Goal: Task Accomplishment & Management: Use online tool/utility

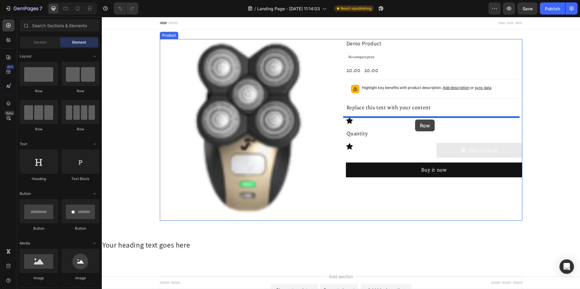
drag, startPoint x: 181, startPoint y: 130, endPoint x: 415, endPoint y: 119, distance: 234.5
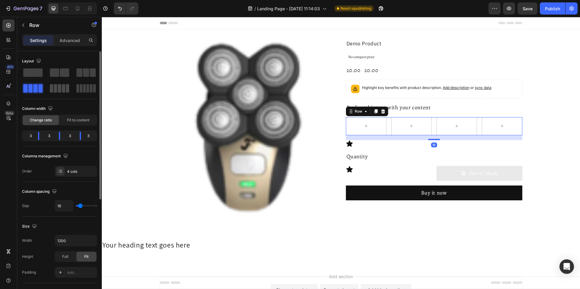
drag, startPoint x: 64, startPoint y: 89, endPoint x: 93, endPoint y: 100, distance: 30.8
click at [64, 89] on span at bounding box center [63, 88] width 3 height 8
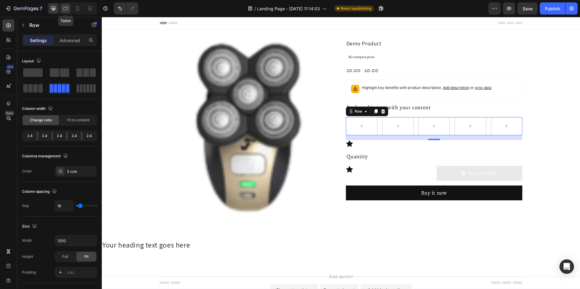
click at [69, 9] on div at bounding box center [66, 9] width 10 height 10
type input "100%"
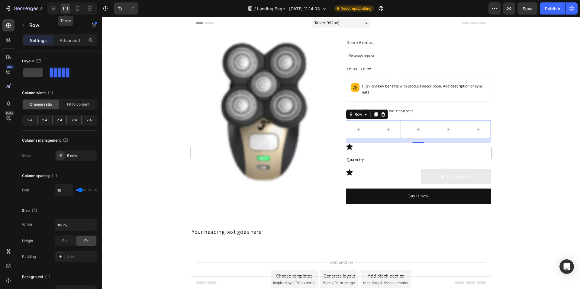
scroll to position [36, 0]
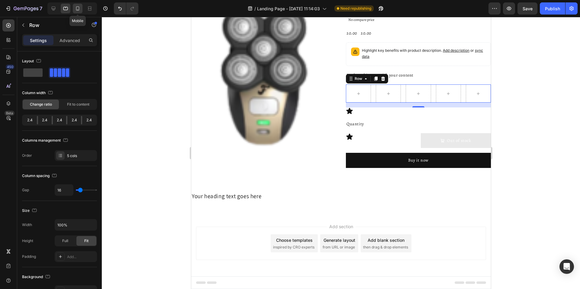
click at [81, 8] on div at bounding box center [78, 9] width 10 height 10
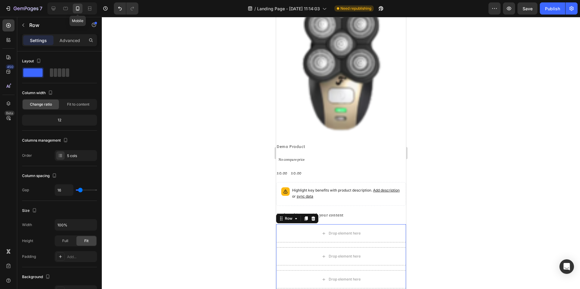
scroll to position [216, 0]
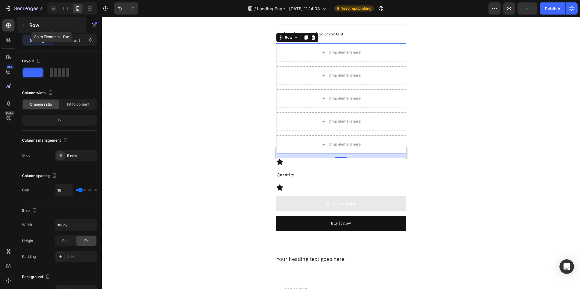
click at [24, 26] on icon "button" at bounding box center [23, 25] width 5 height 5
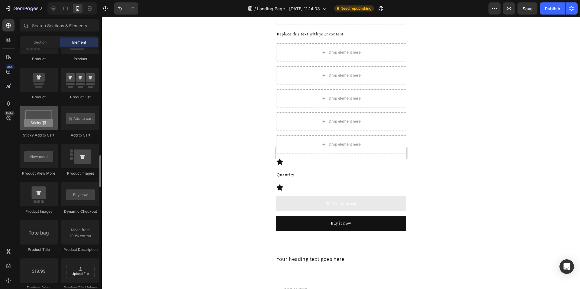
scroll to position [648, 0]
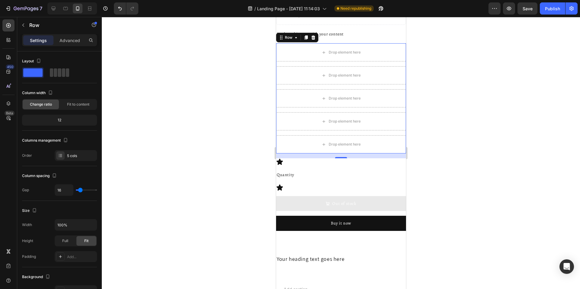
click at [306, 127] on div "Drop element here Drop element here Drop element here Drop element here Drop el…" at bounding box center [341, 98] width 130 height 110
click at [51, 9] on icon at bounding box center [53, 8] width 6 height 6
type input "1200"
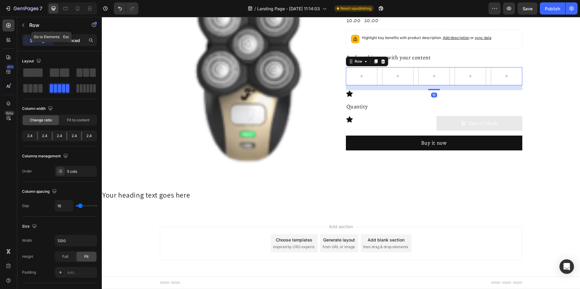
scroll to position [50, 0]
click at [382, 62] on icon at bounding box center [383, 61] width 5 height 5
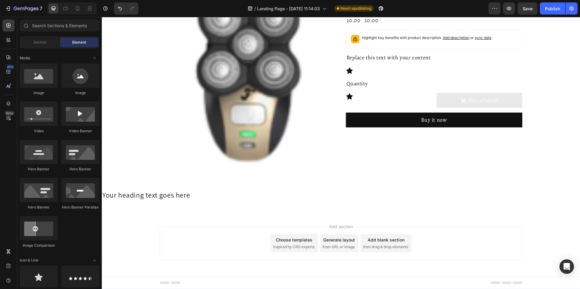
scroll to position [123, 0]
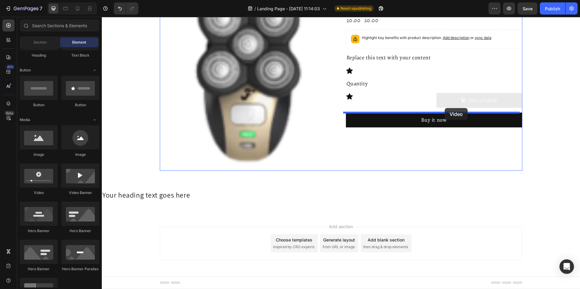
drag, startPoint x: 146, startPoint y: 190, endPoint x: 445, endPoint y: 108, distance: 310.3
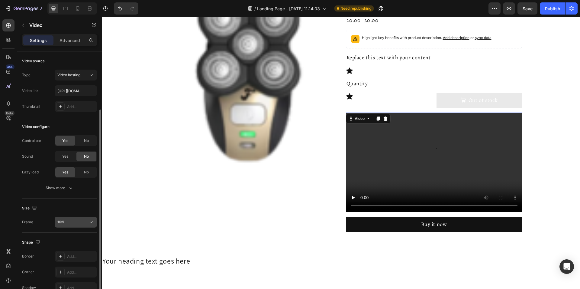
scroll to position [33, 0]
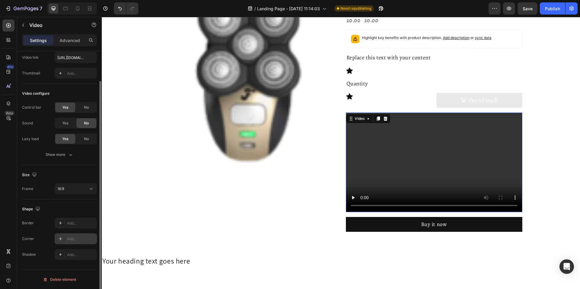
click at [73, 239] on div "Add..." at bounding box center [81, 238] width 28 height 5
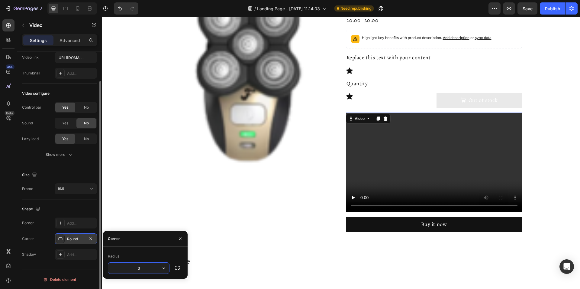
type input "30"
click at [66, 10] on icon at bounding box center [66, 8] width 6 height 6
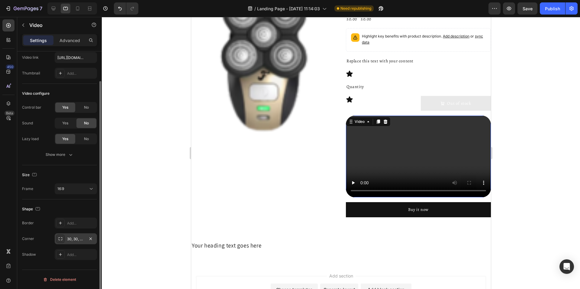
scroll to position [111, 0]
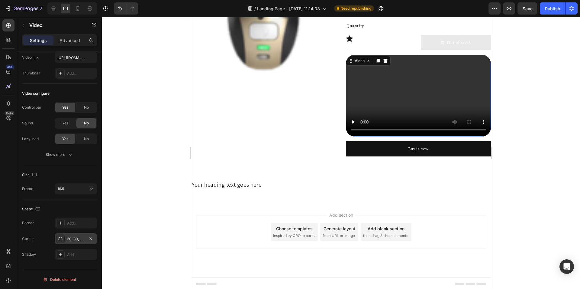
click at [76, 241] on div "30, 30, 30, 30" at bounding box center [76, 238] width 18 height 5
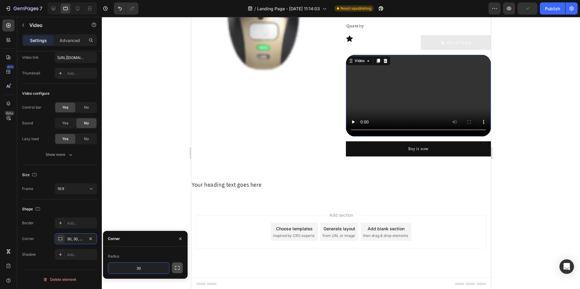
click at [176, 268] on icon "button" at bounding box center [177, 268] width 6 height 6
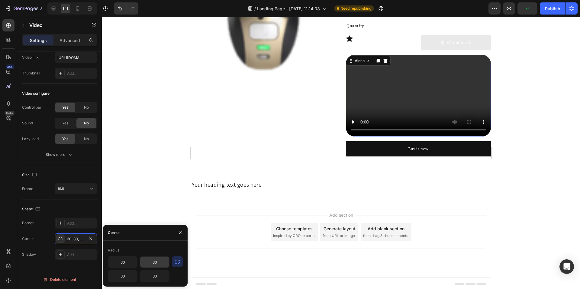
click at [156, 264] on input "30" at bounding box center [154, 261] width 29 height 11
type input "0"
click at [157, 275] on input "30" at bounding box center [154, 275] width 29 height 11
type input "0"
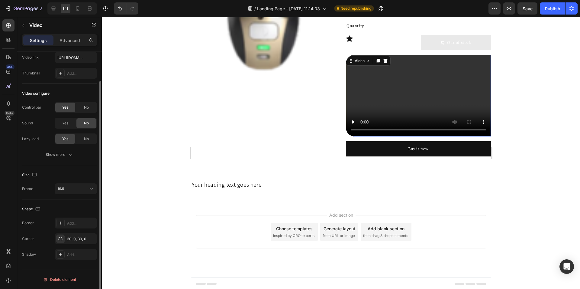
click at [75, 208] on div "Shape" at bounding box center [59, 209] width 75 height 10
click at [57, 7] on div at bounding box center [54, 9] width 10 height 10
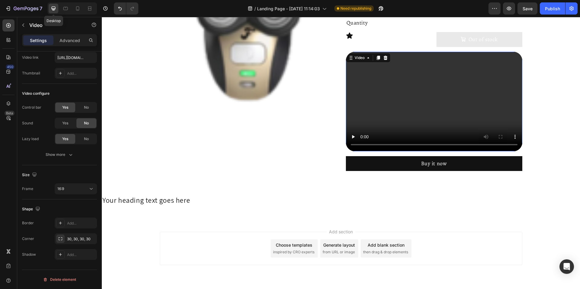
scroll to position [124, 0]
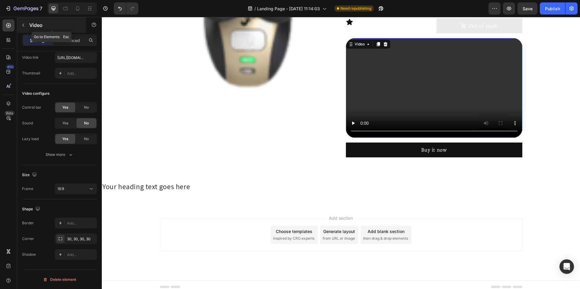
click at [25, 28] on button "button" at bounding box center [23, 25] width 10 height 10
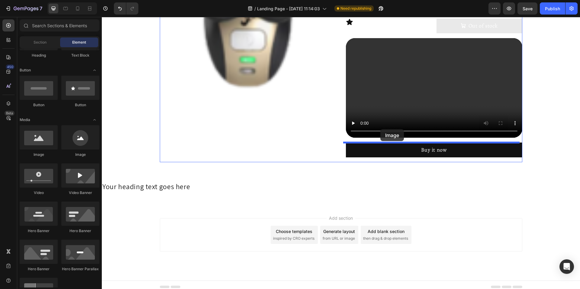
drag, startPoint x: 139, startPoint y: 158, endPoint x: 381, endPoint y: 129, distance: 243.3
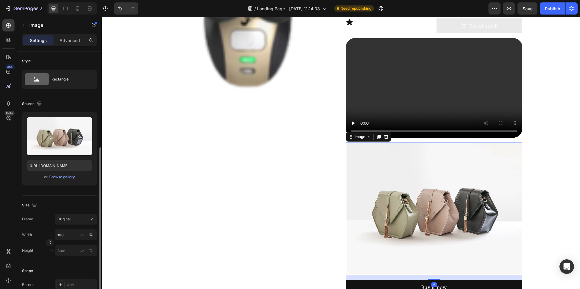
scroll to position [93, 0]
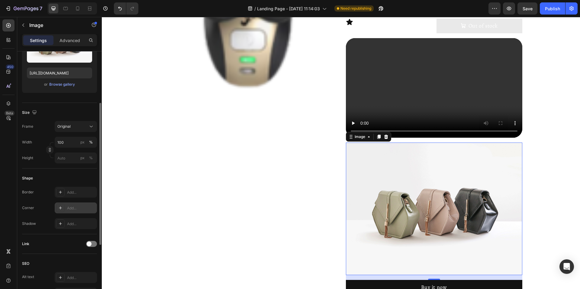
click at [70, 209] on div "Add..." at bounding box center [81, 207] width 28 height 5
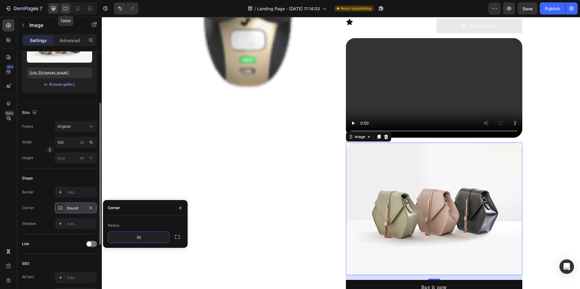
type input "30"
click at [62, 10] on div at bounding box center [66, 9] width 10 height 10
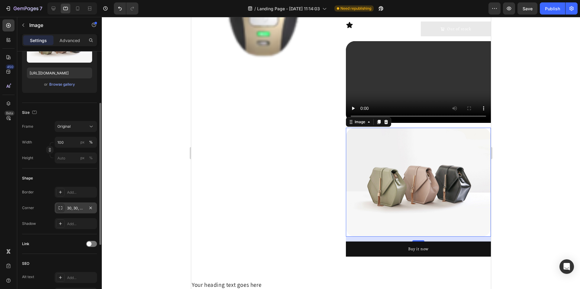
scroll to position [213, 0]
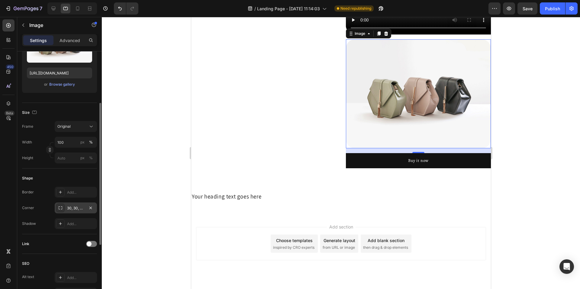
click at [78, 209] on div "30, 30, 30, 30" at bounding box center [76, 207] width 18 height 5
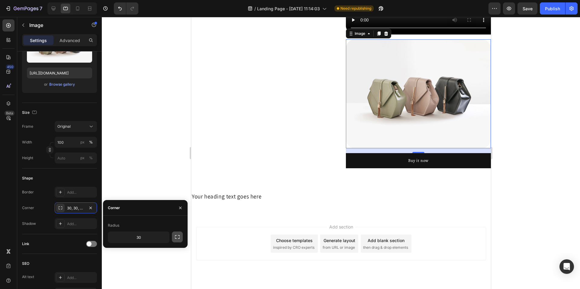
click at [178, 239] on icon "button" at bounding box center [177, 237] width 6 height 6
click at [155, 239] on input "30" at bounding box center [154, 237] width 29 height 11
type input "0"
click at [155, 252] on input "30" at bounding box center [154, 250] width 29 height 11
type input "0"
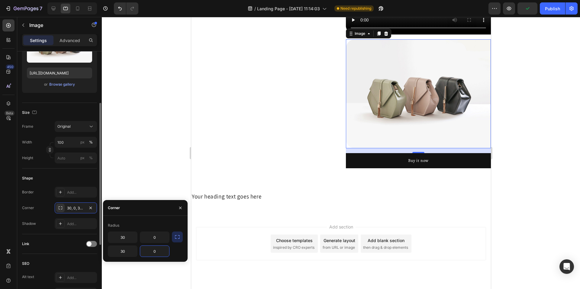
click at [65, 236] on div "Link" at bounding box center [59, 244] width 75 height 20
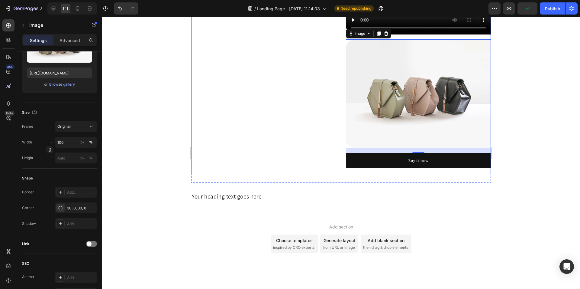
click at [278, 140] on div "Product Images" at bounding box center [263, -1] width 145 height 346
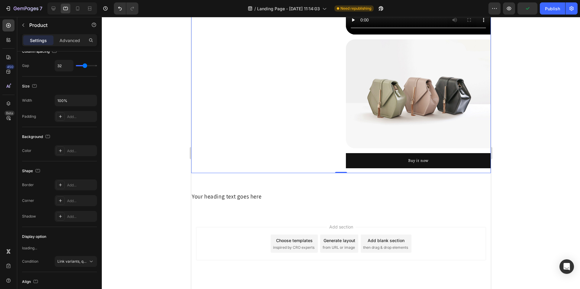
scroll to position [0, 0]
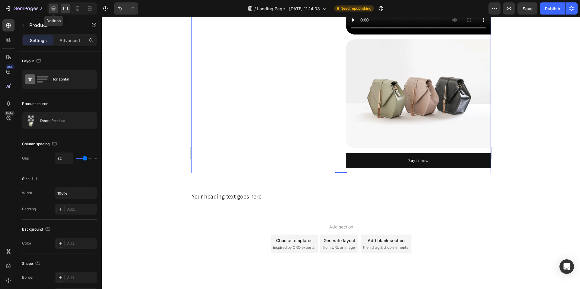
click at [52, 8] on icon at bounding box center [53, 8] width 6 height 6
type input "1200"
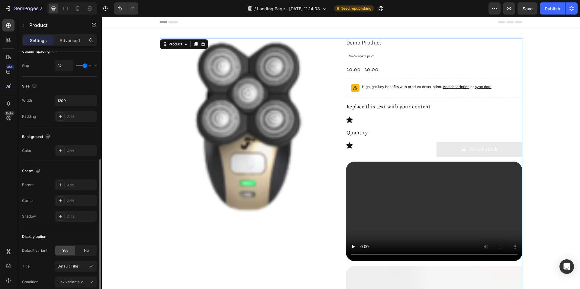
scroll to position [154, 0]
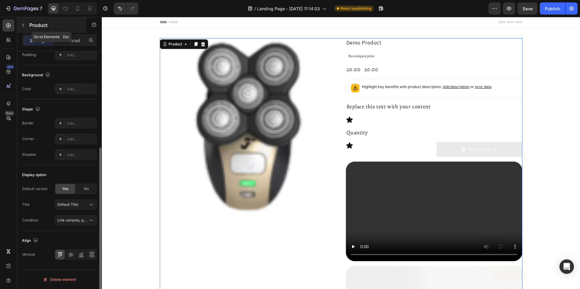
click at [22, 23] on icon "button" at bounding box center [23, 25] width 5 height 5
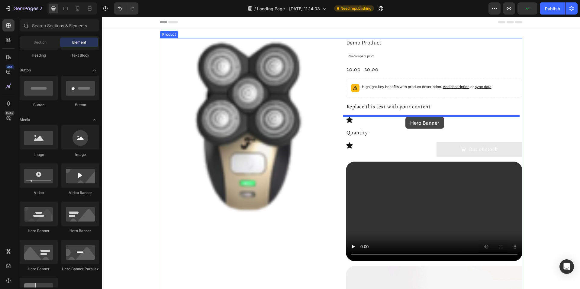
drag, startPoint x: 144, startPoint y: 230, endPoint x: 406, endPoint y: 117, distance: 285.1
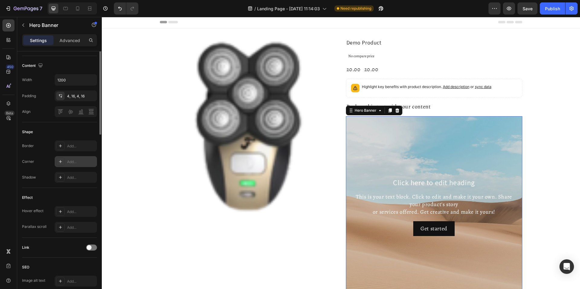
scroll to position [62, 0]
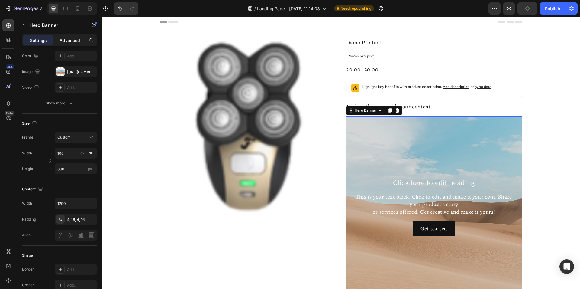
click at [67, 44] on div "Advanced" at bounding box center [70, 40] width 30 height 10
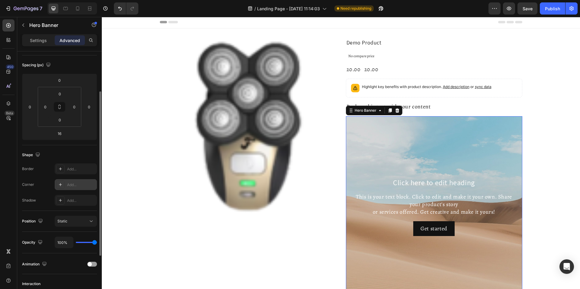
click at [73, 184] on div "Add..." at bounding box center [81, 184] width 28 height 5
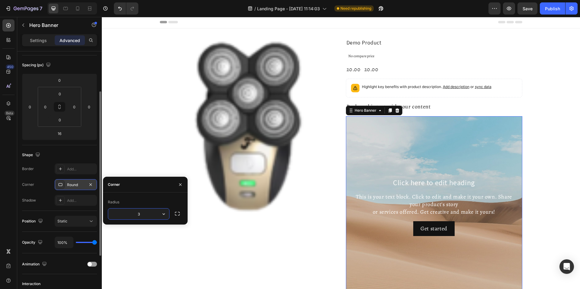
type input "30"
click at [40, 179] on div "Corner Round" at bounding box center [59, 184] width 75 height 11
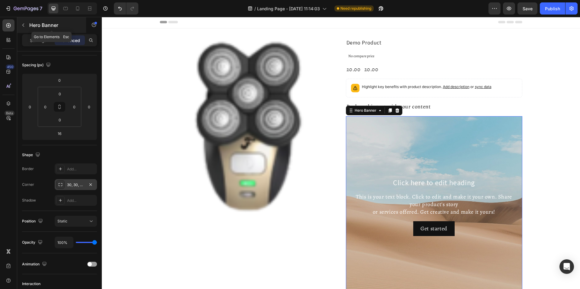
click at [21, 26] on icon "button" at bounding box center [23, 25] width 5 height 5
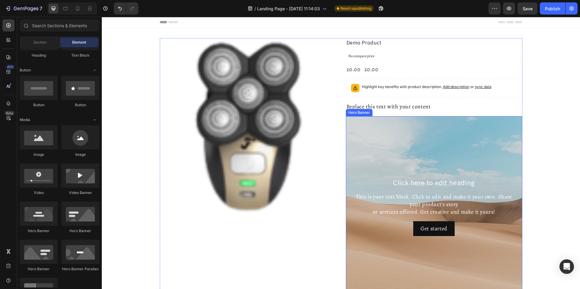
click at [366, 171] on div "Background Image" at bounding box center [434, 206] width 177 height 181
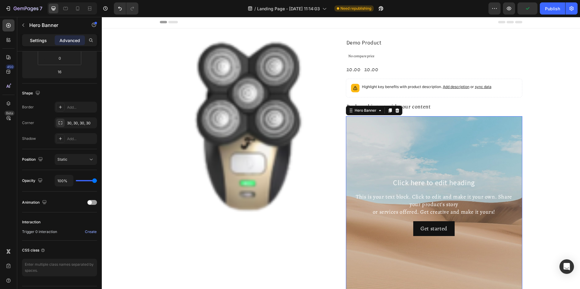
click at [34, 39] on p "Settings" at bounding box center [38, 40] width 17 height 6
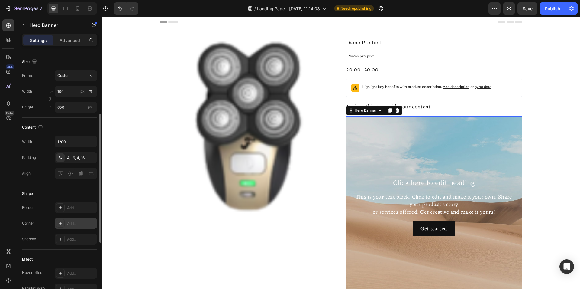
click at [71, 224] on div "Add..." at bounding box center [81, 223] width 28 height 5
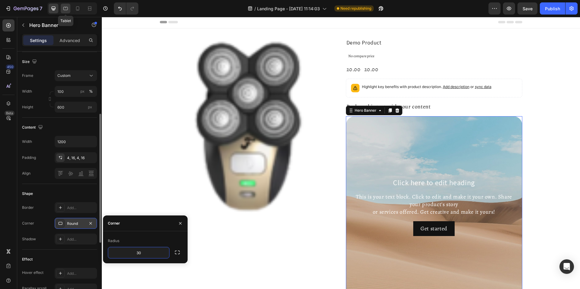
type input "30"
click at [65, 10] on icon at bounding box center [66, 8] width 6 height 6
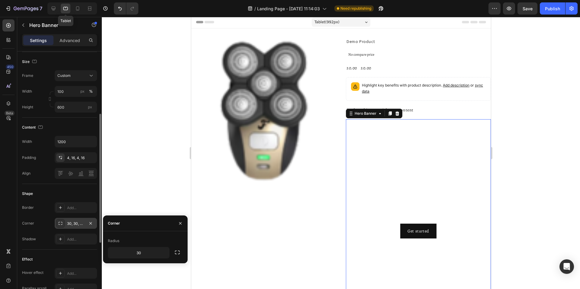
type input "100%"
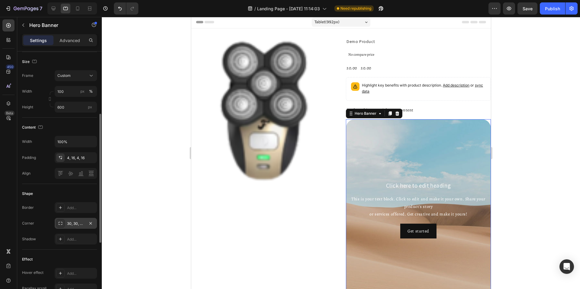
scroll to position [82, 0]
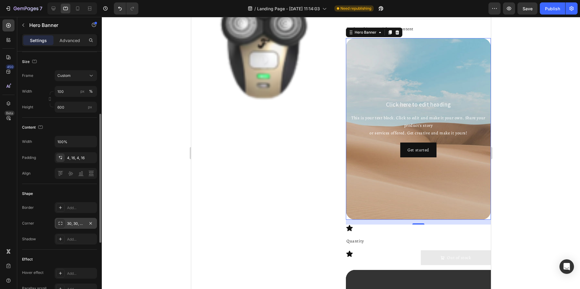
click at [78, 226] on div "30, 30, 30, 30" at bounding box center [76, 223] width 18 height 5
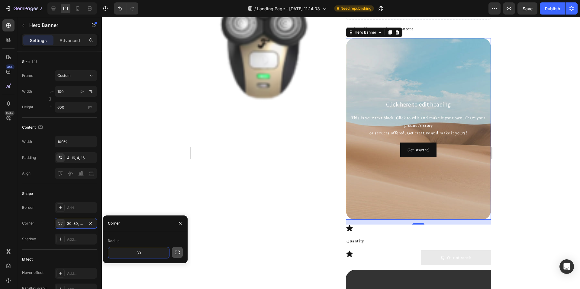
click at [175, 252] on icon "button" at bounding box center [177, 252] width 6 height 6
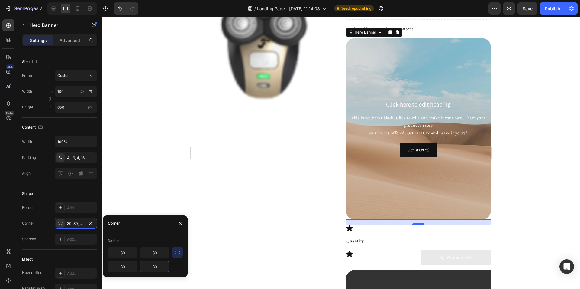
click at [158, 265] on input "30" at bounding box center [154, 266] width 29 height 11
type input "0"
click at [159, 255] on input "30" at bounding box center [154, 252] width 29 height 11
type input "0"
click at [73, 195] on div "Shape" at bounding box center [59, 194] width 75 height 10
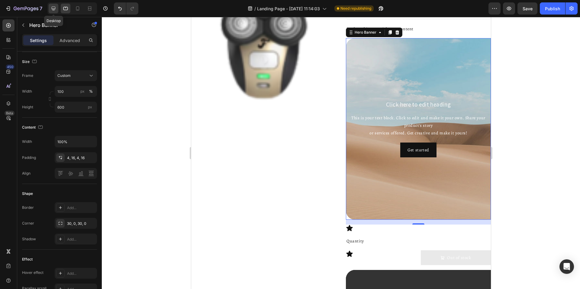
click at [53, 8] on icon at bounding box center [53, 8] width 6 height 6
type input "1200"
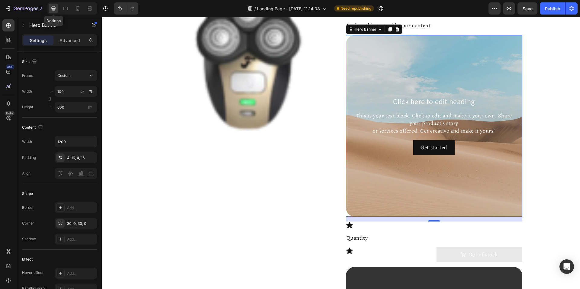
scroll to position [79, 0]
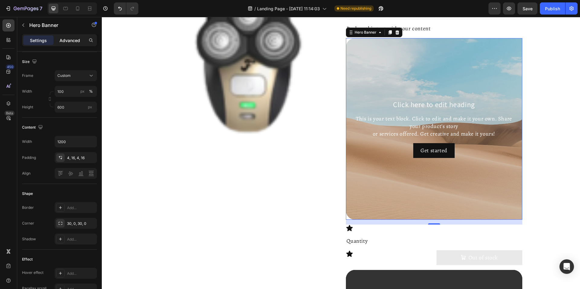
click at [67, 44] on div "Advanced" at bounding box center [70, 40] width 30 height 10
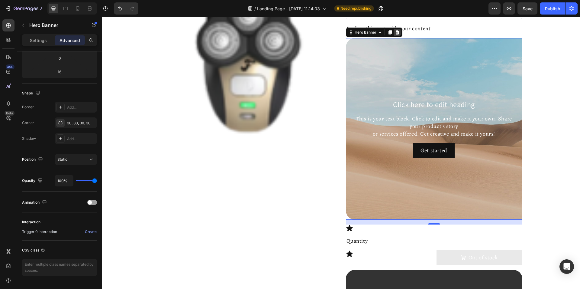
click at [395, 34] on icon at bounding box center [397, 32] width 5 height 5
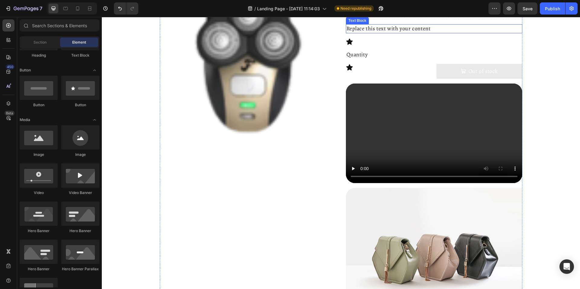
scroll to position [0, 0]
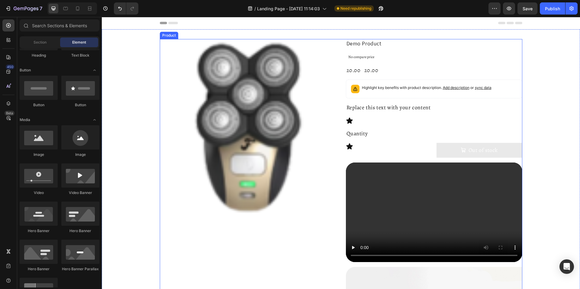
click at [333, 95] on img at bounding box center [248, 127] width 177 height 177
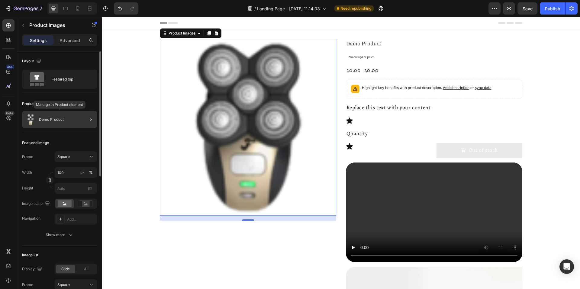
click at [69, 119] on div "Demo Product" at bounding box center [59, 119] width 75 height 17
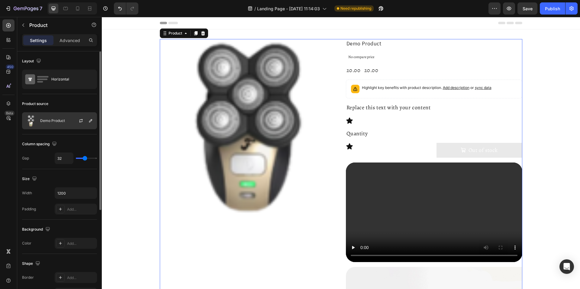
click at [87, 121] on div at bounding box center [83, 120] width 27 height 16
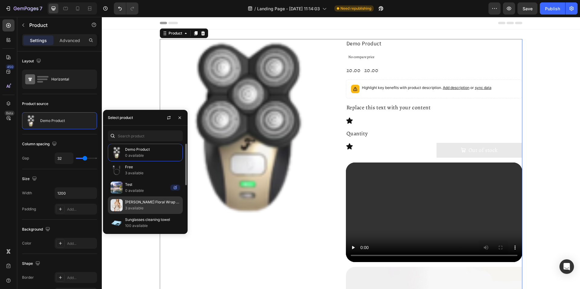
click at [134, 201] on p "Luna Floral Wrap Dress" at bounding box center [152, 202] width 55 height 6
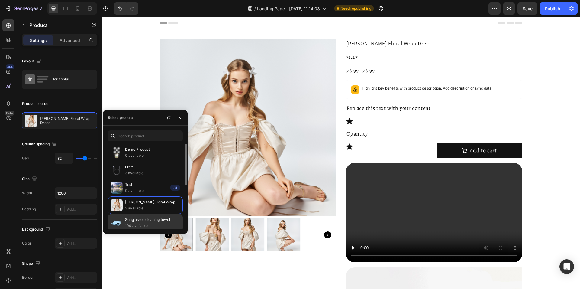
click at [136, 218] on p "Sunglasses cleaning towel" at bounding box center [152, 219] width 55 height 6
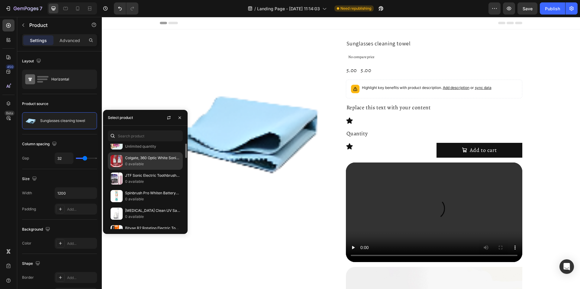
scroll to position [101, 0]
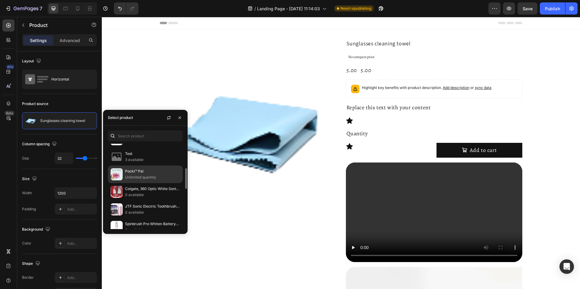
click at [137, 176] on p "Unlimited quantity" at bounding box center [152, 177] width 55 height 6
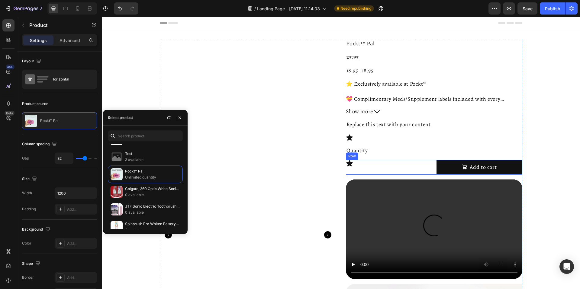
scroll to position [93, 0]
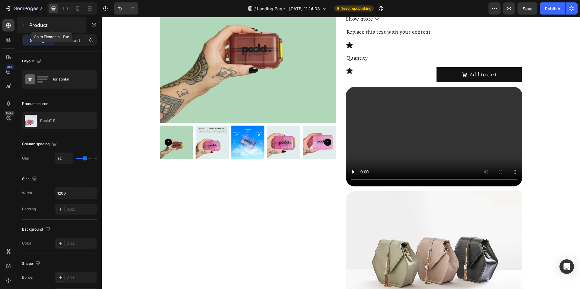
click at [25, 22] on button "button" at bounding box center [23, 25] width 10 height 10
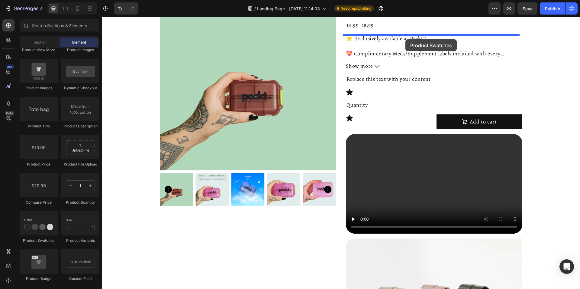
scroll to position [39, 0]
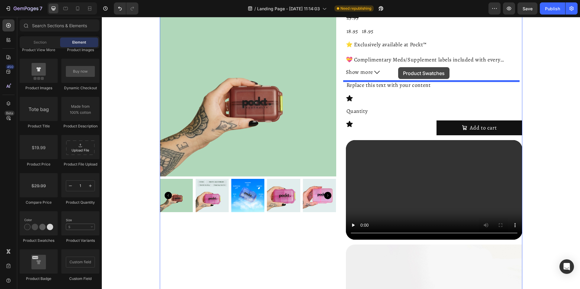
drag, startPoint x: 144, startPoint y: 246, endPoint x: 398, endPoint y: 67, distance: 311.1
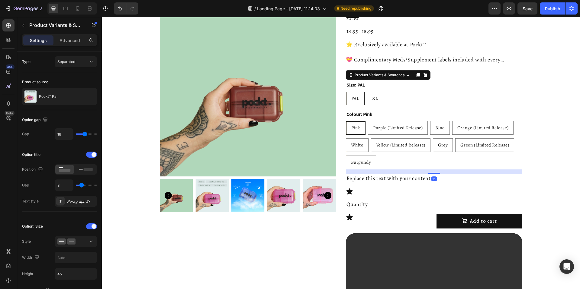
click at [408, 108] on div "Size: PAL PAL PAL PAL XL XL XL Colour: Pink Pink Pink Pink Purple (Limited Rele…" at bounding box center [434, 125] width 177 height 88
click at [86, 171] on icon at bounding box center [86, 169] width 14 height 7
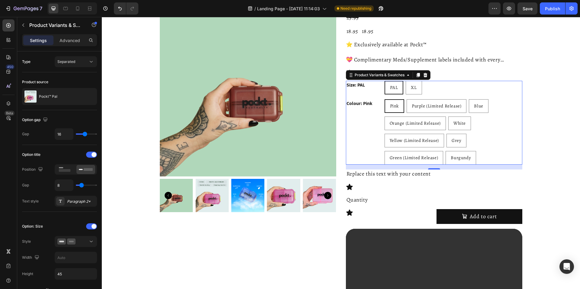
click at [367, 117] on div "Colour: Pink" at bounding box center [364, 131] width 36 height 65
